Goal: Information Seeking & Learning: Find contact information

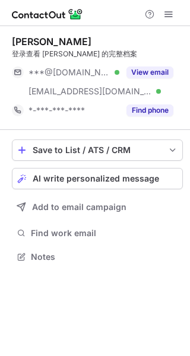
scroll to position [249, 190]
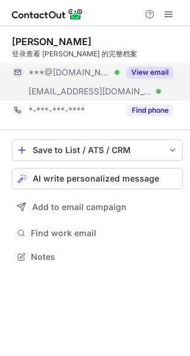
click at [141, 67] on button "View email" at bounding box center [149, 73] width 47 height 12
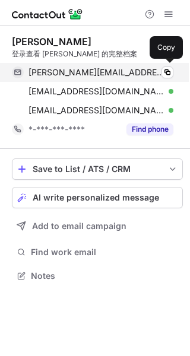
scroll to position [268, 190]
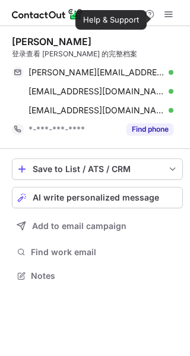
scroll to position [268, 190]
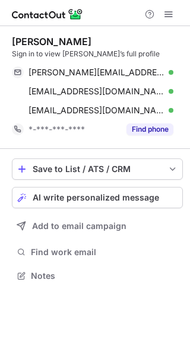
scroll to position [268, 190]
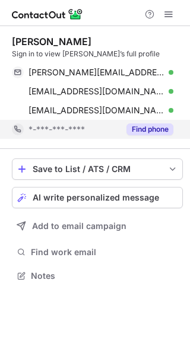
click at [154, 131] on button "Find phone" at bounding box center [149, 130] width 47 height 12
